Goal: Task Accomplishment & Management: Manage account settings

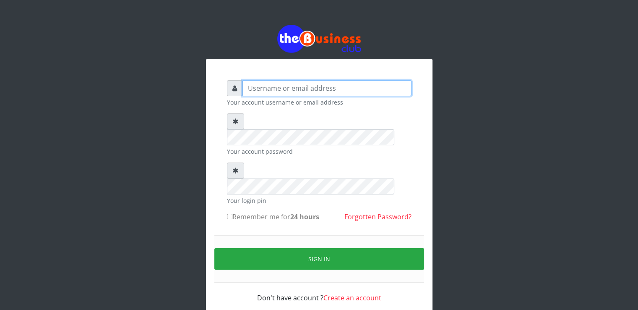
type input "[EMAIL_ADDRESS][DOMAIN_NAME]"
click at [355, 84] on input "[EMAIL_ADDRESS][DOMAIN_NAME]" at bounding box center [327, 88] width 169 height 16
click at [352, 91] on input "[EMAIL_ADDRESS][DOMAIN_NAME]" at bounding box center [327, 88] width 169 height 16
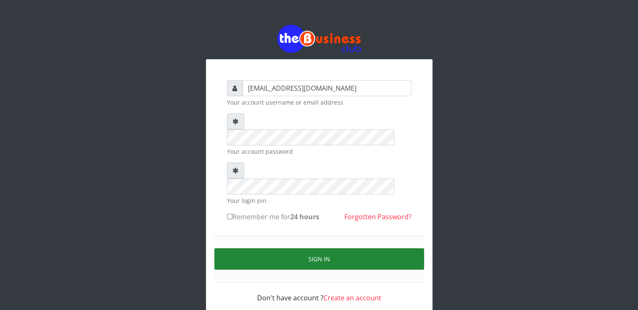
click at [256, 248] on button "Sign in" at bounding box center [319, 258] width 210 height 21
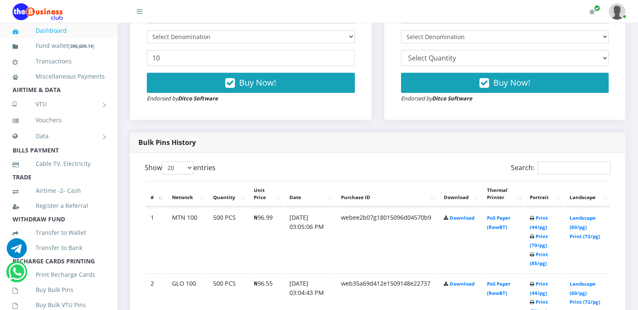
scroll to position [363, 0]
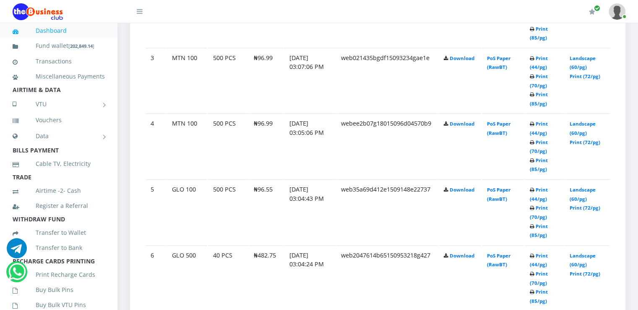
scroll to position [679, 0]
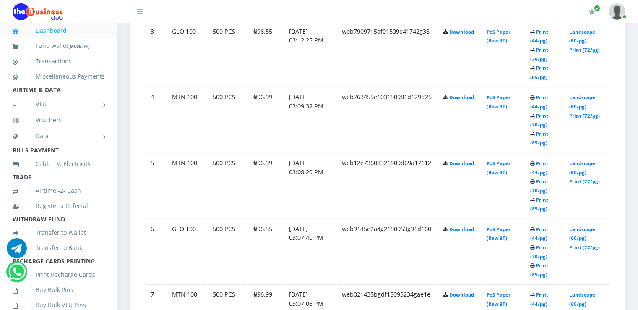
scroll to position [679, 0]
